Goal: Task Accomplishment & Management: Use online tool/utility

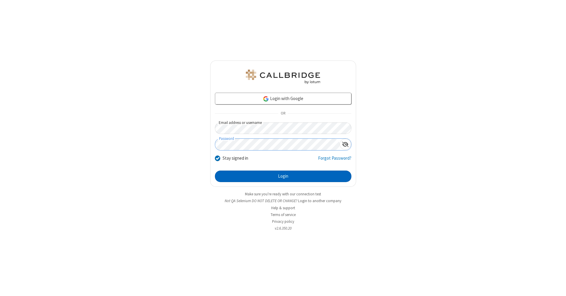
click at [283, 176] on button "Login" at bounding box center [283, 176] width 137 height 12
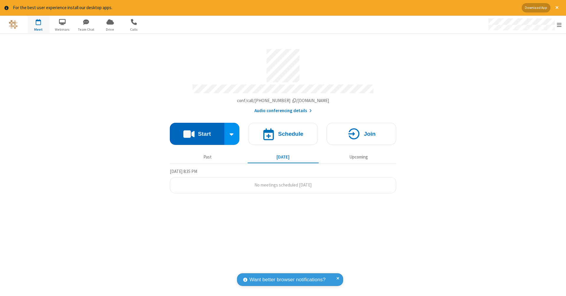
click at [197, 131] on button "Start" at bounding box center [197, 134] width 55 height 22
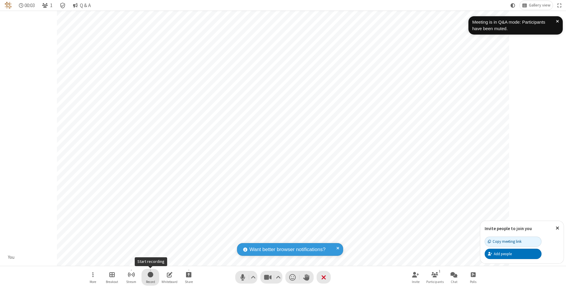
click at [150, 277] on span "Start recording" at bounding box center [151, 273] width 6 height 7
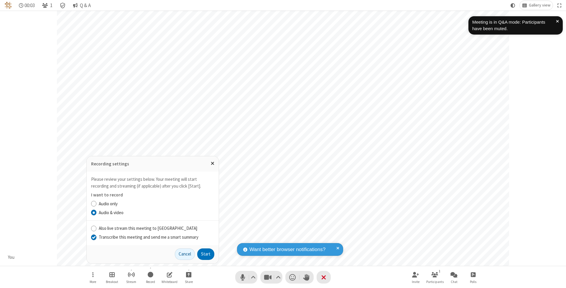
click at [93, 237] on input "Transcribe this meeting and send me a smart summary" at bounding box center [94, 237] width 6 height 6
click at [206, 254] on button "Start" at bounding box center [205, 254] width 17 height 12
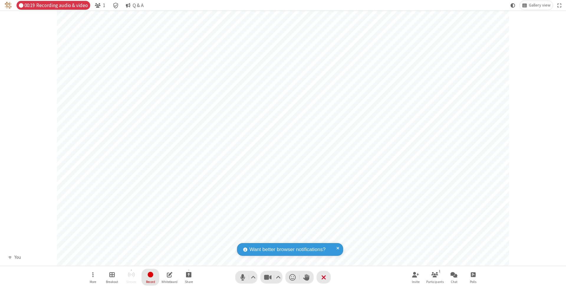
click at [150, 277] on span "Stop recording" at bounding box center [150, 273] width 7 height 7
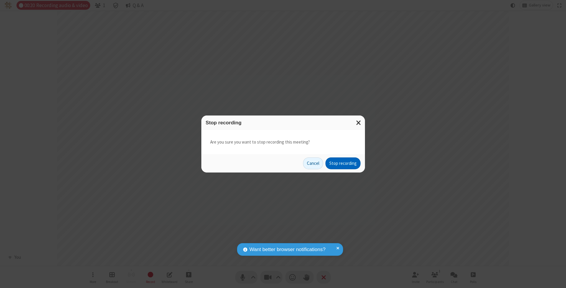
click at [343, 163] on button "Stop recording" at bounding box center [343, 163] width 35 height 12
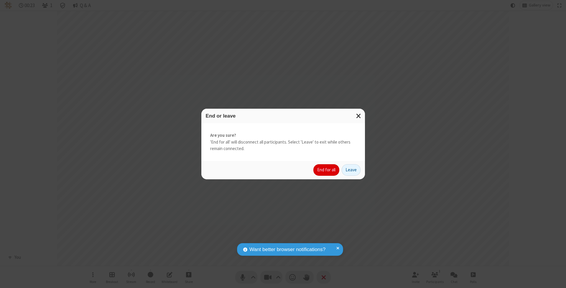
click at [327, 169] on button "End for all" at bounding box center [327, 170] width 26 height 12
